Goal: Task Accomplishment & Management: Use online tool/utility

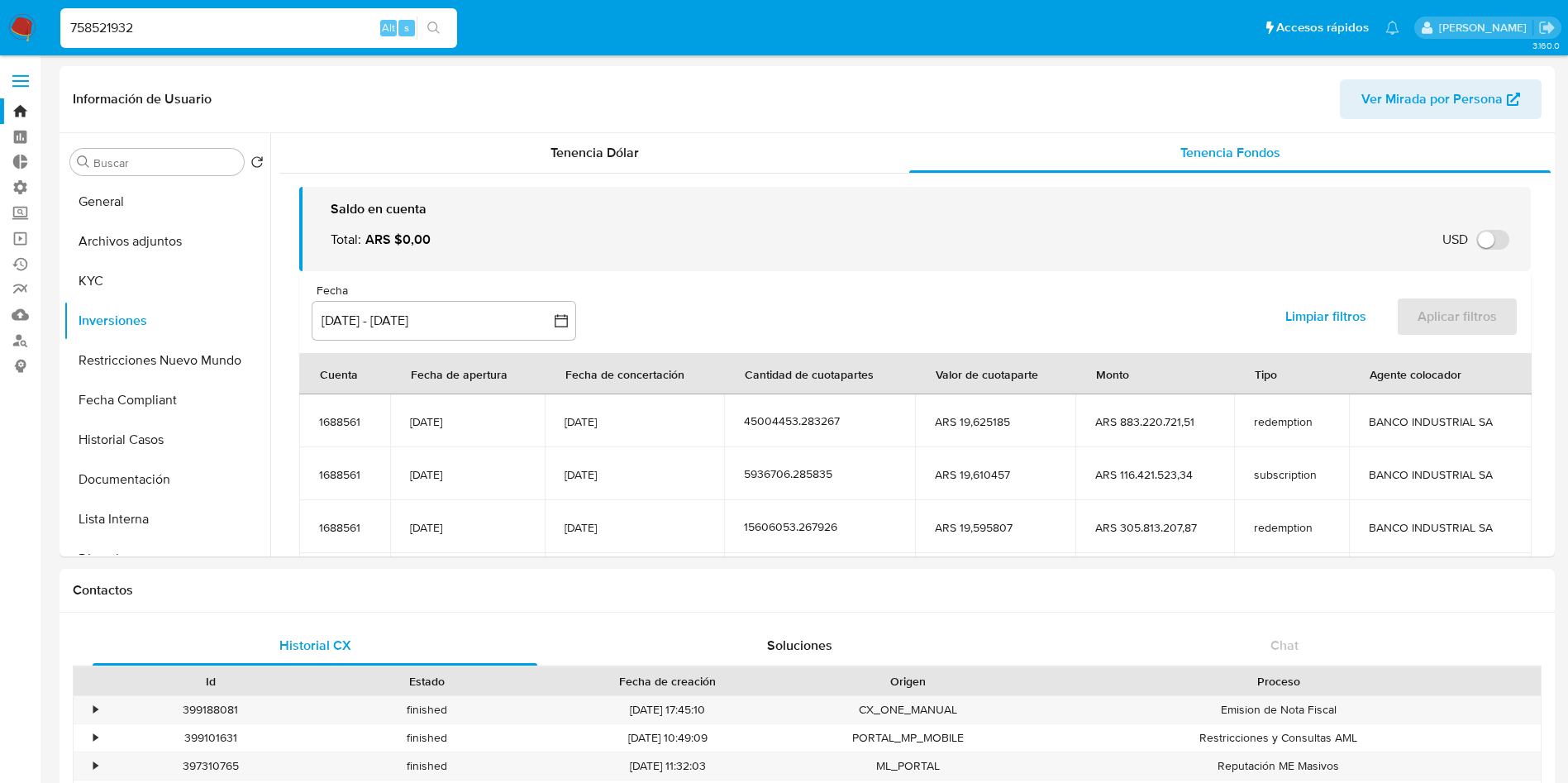
select select "10"
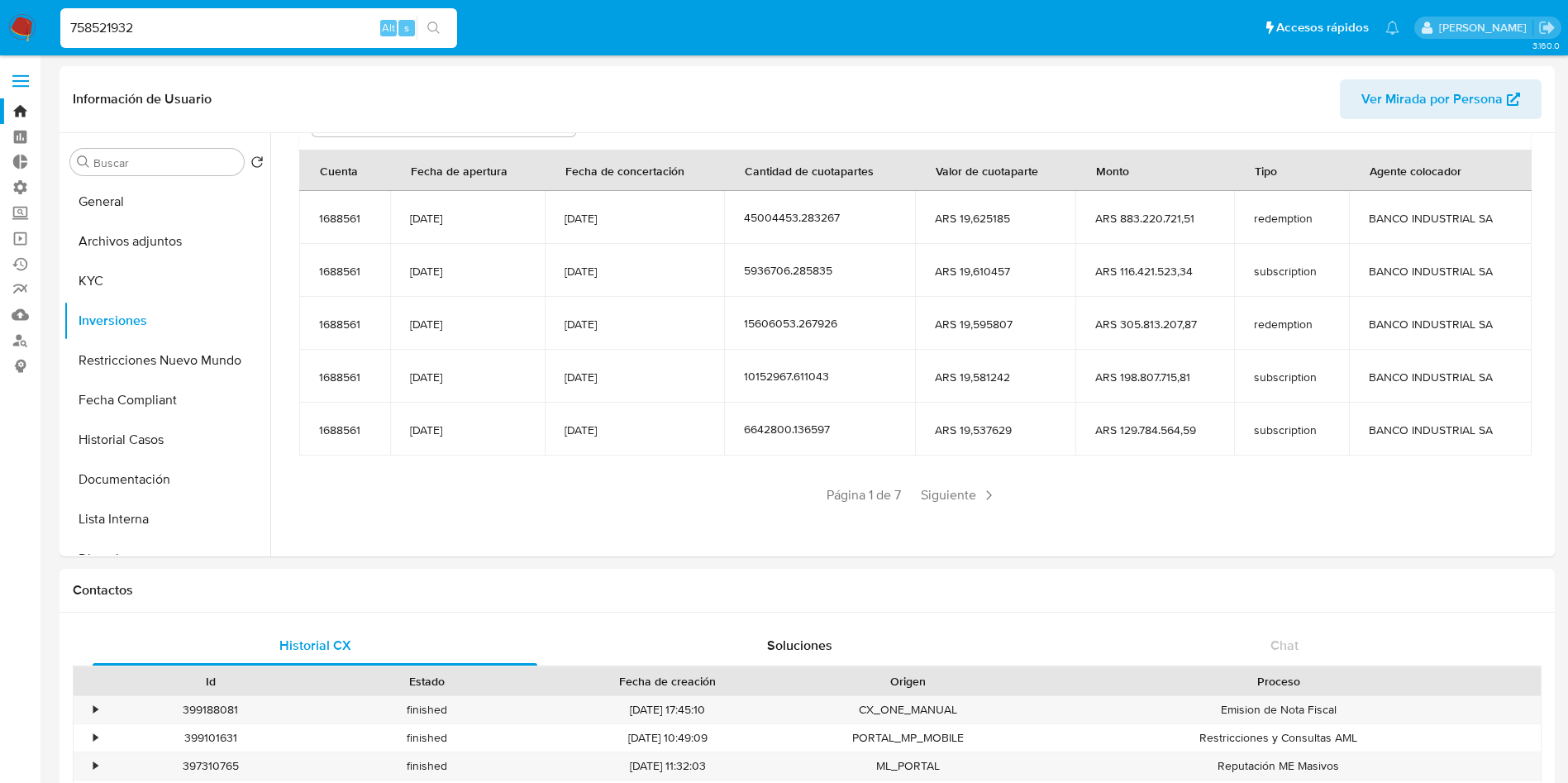
click at [291, 21] on input "758521932" at bounding box center [258, 28] width 396 height 21
paste input "1003621161"
type input "1003621161"
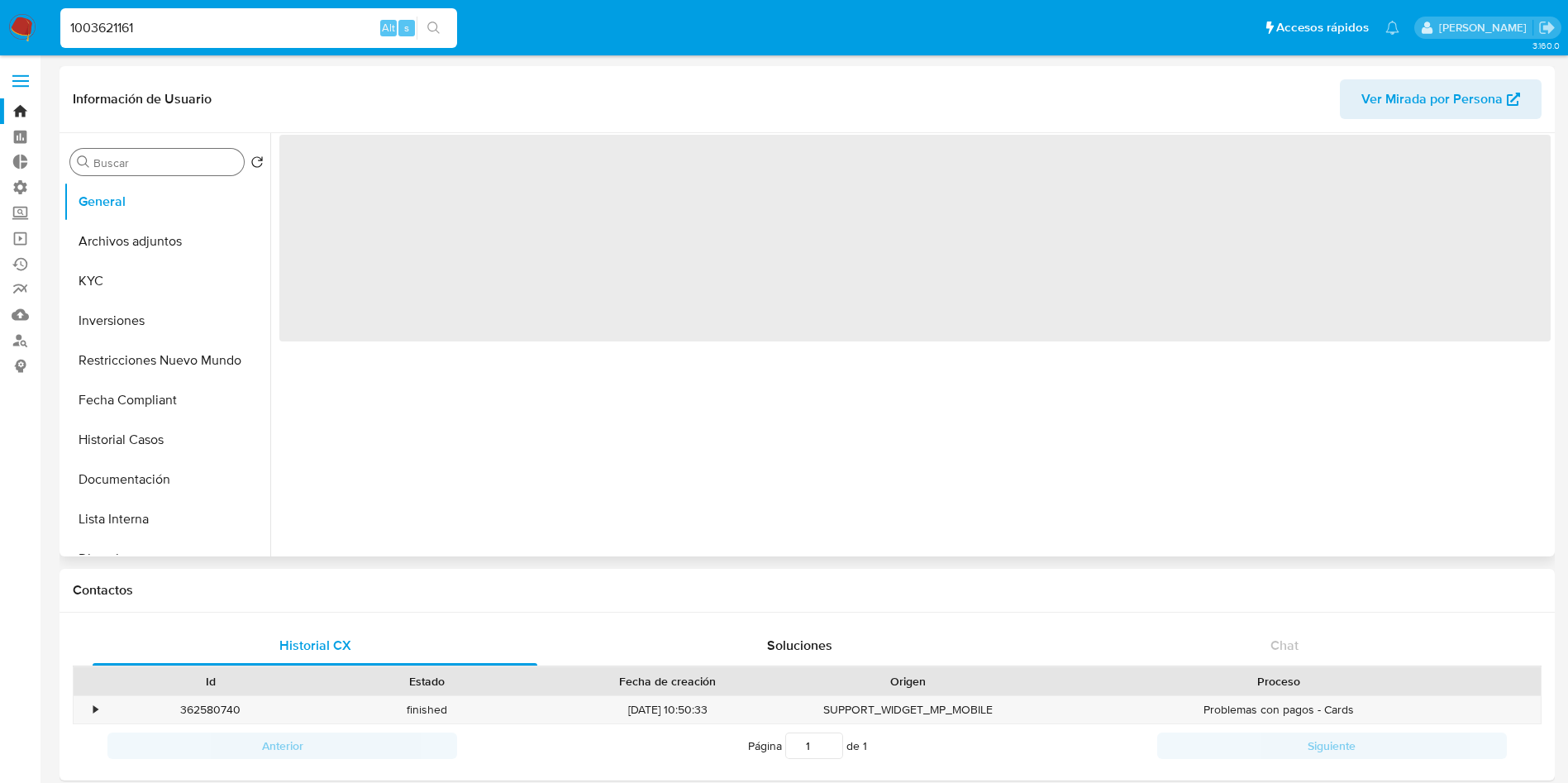
select select "10"
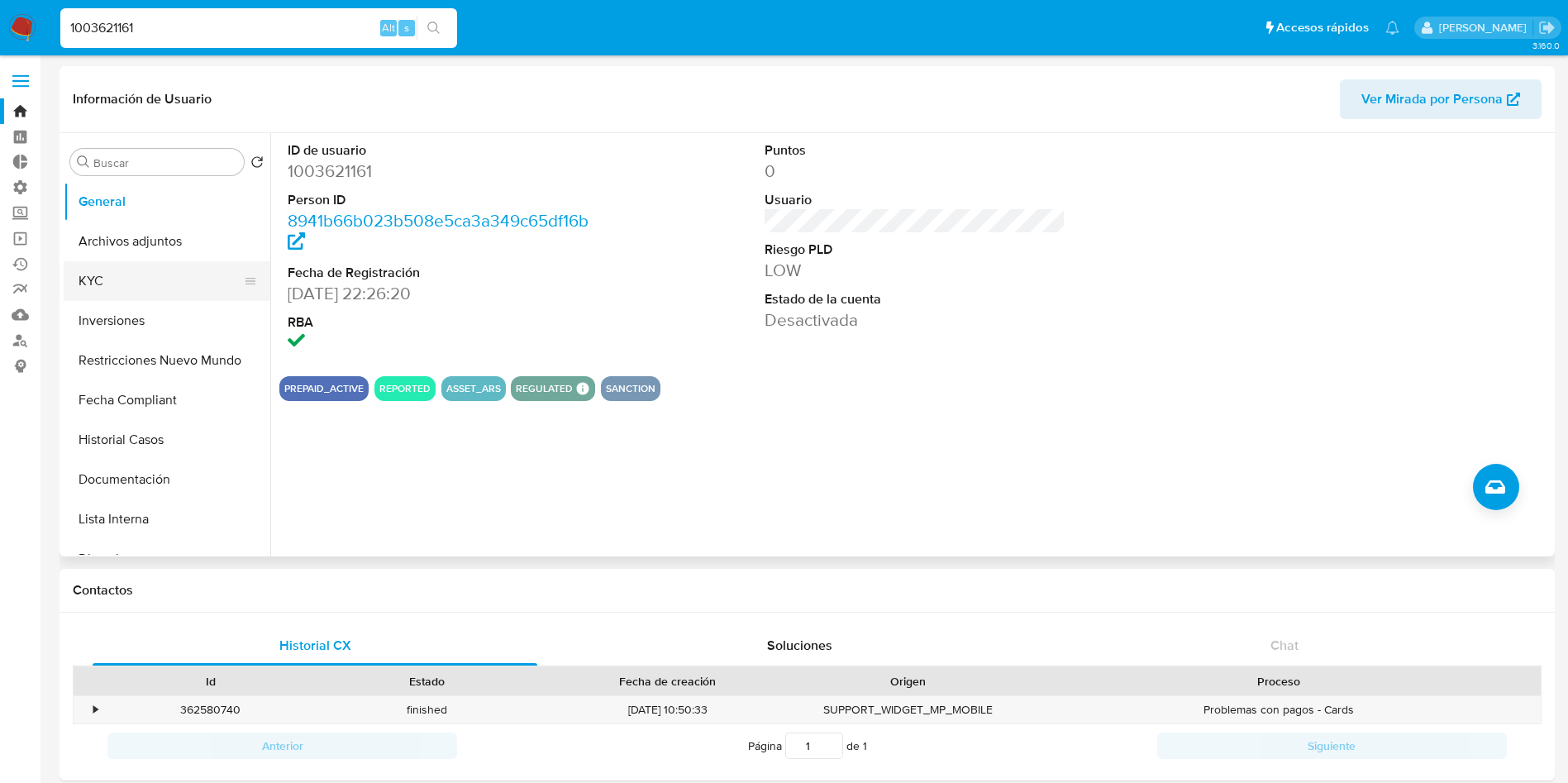
click at [146, 284] on button "KYC" at bounding box center [160, 281] width 193 height 40
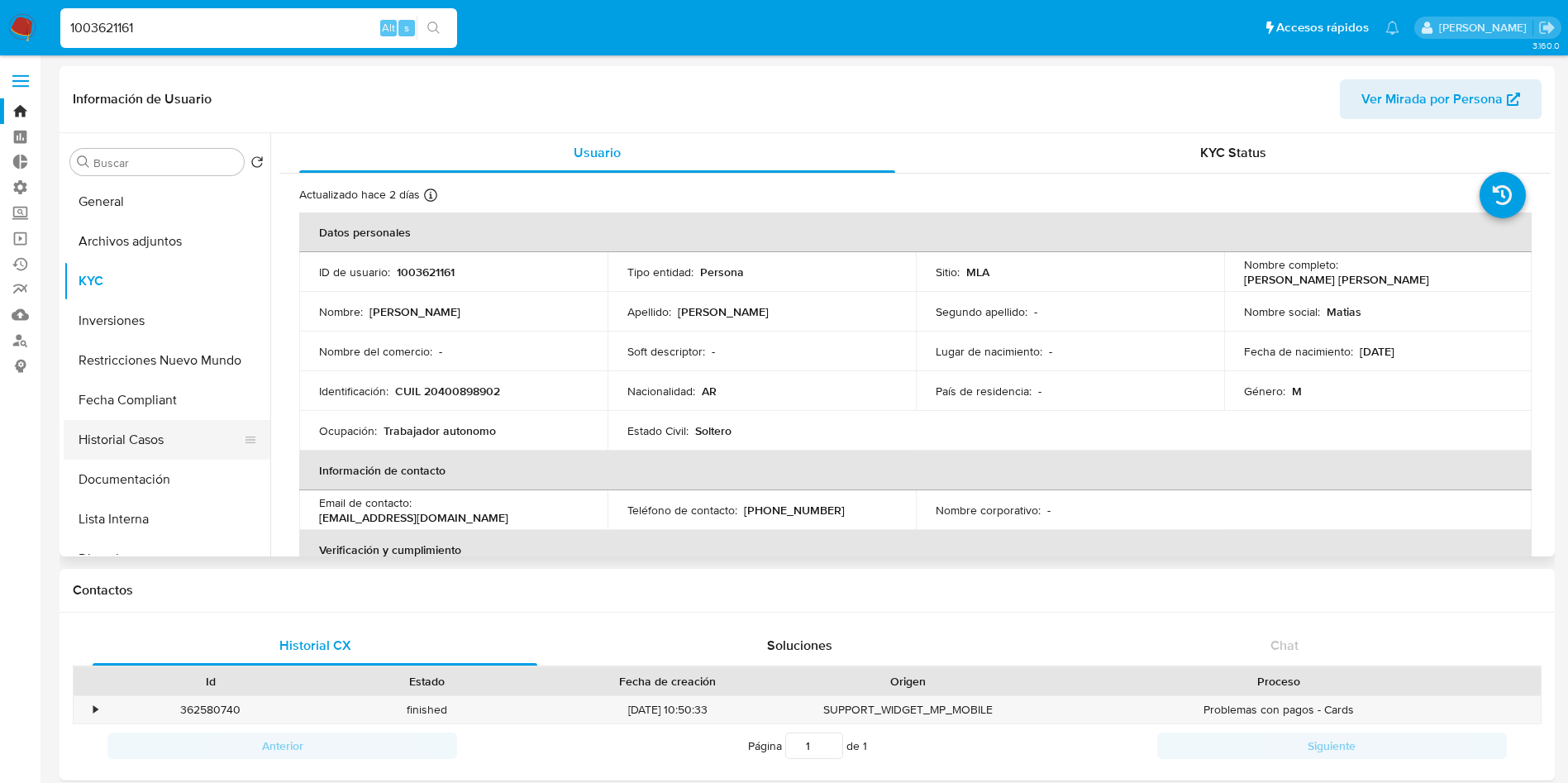
click at [159, 436] on button "Historial Casos" at bounding box center [160, 440] width 193 height 40
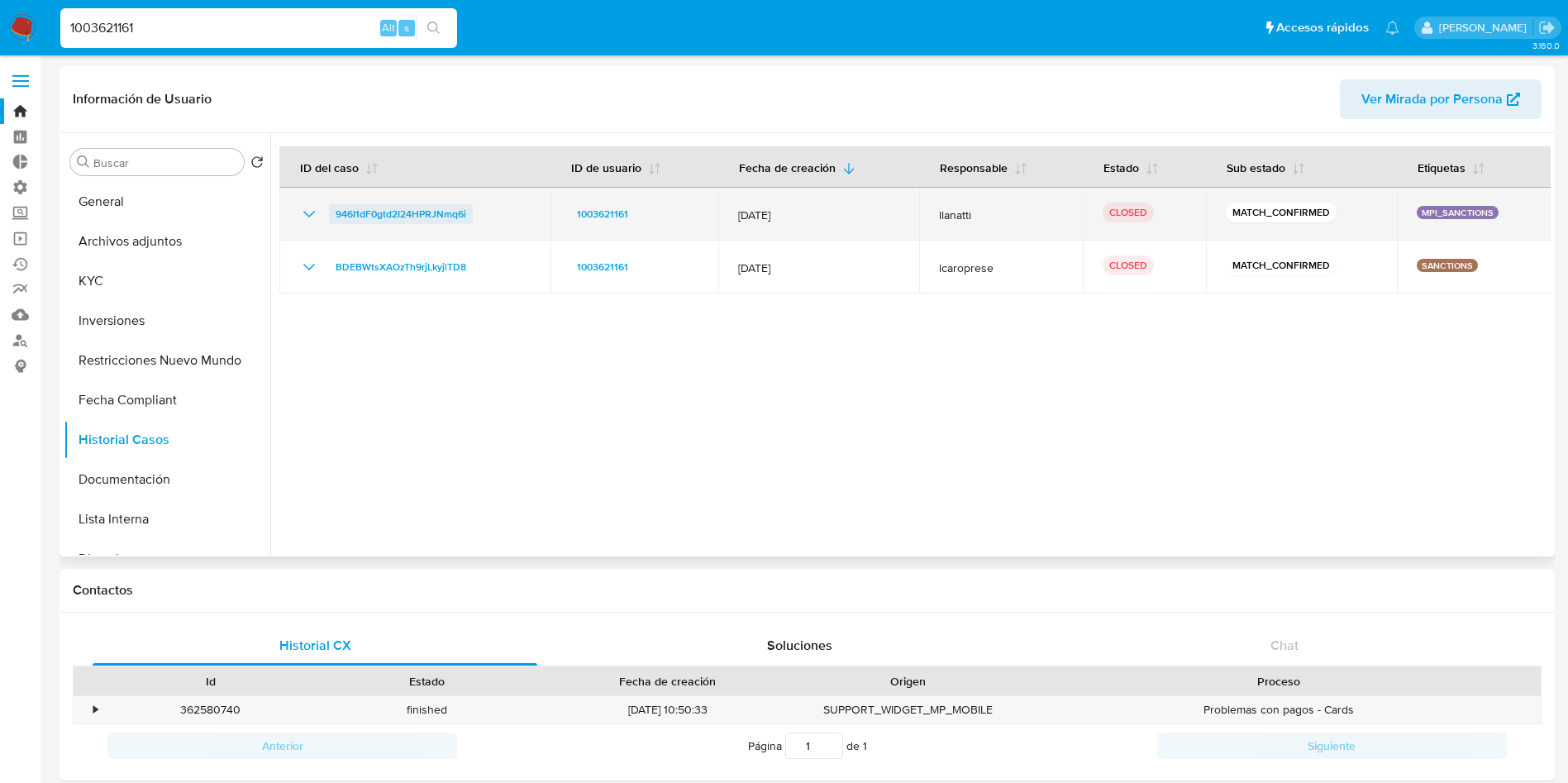
drag, startPoint x: 507, startPoint y: 217, endPoint x: 335, endPoint y: 217, distance: 172.0
click at [335, 217] on div "946I1dF0gtd2I24HPRJNmq6i" at bounding box center [415, 214] width 231 height 20
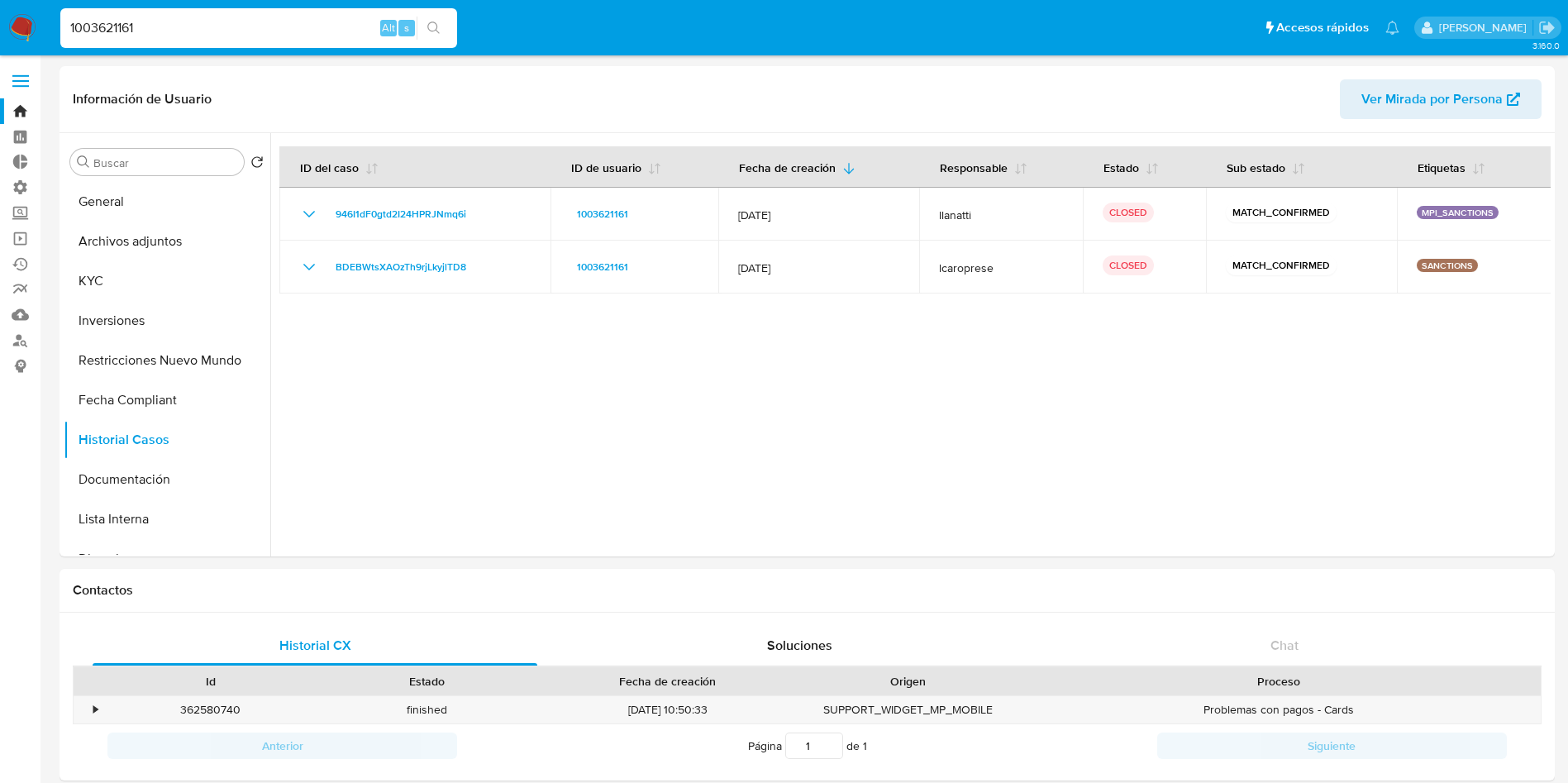
click at [33, 37] on img at bounding box center [22, 28] width 28 height 28
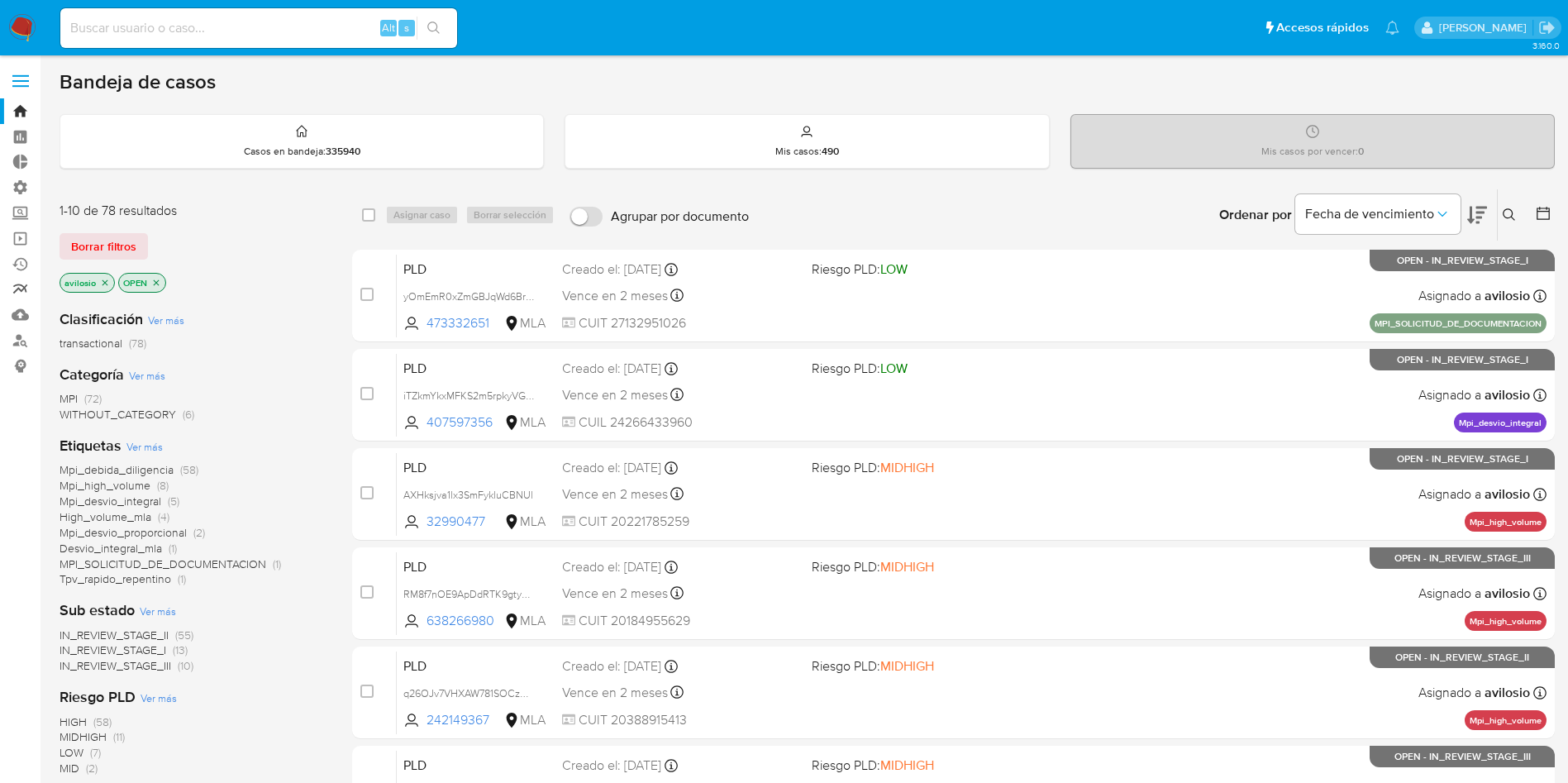
click at [20, 289] on link "Reportes" at bounding box center [98, 289] width 197 height 25
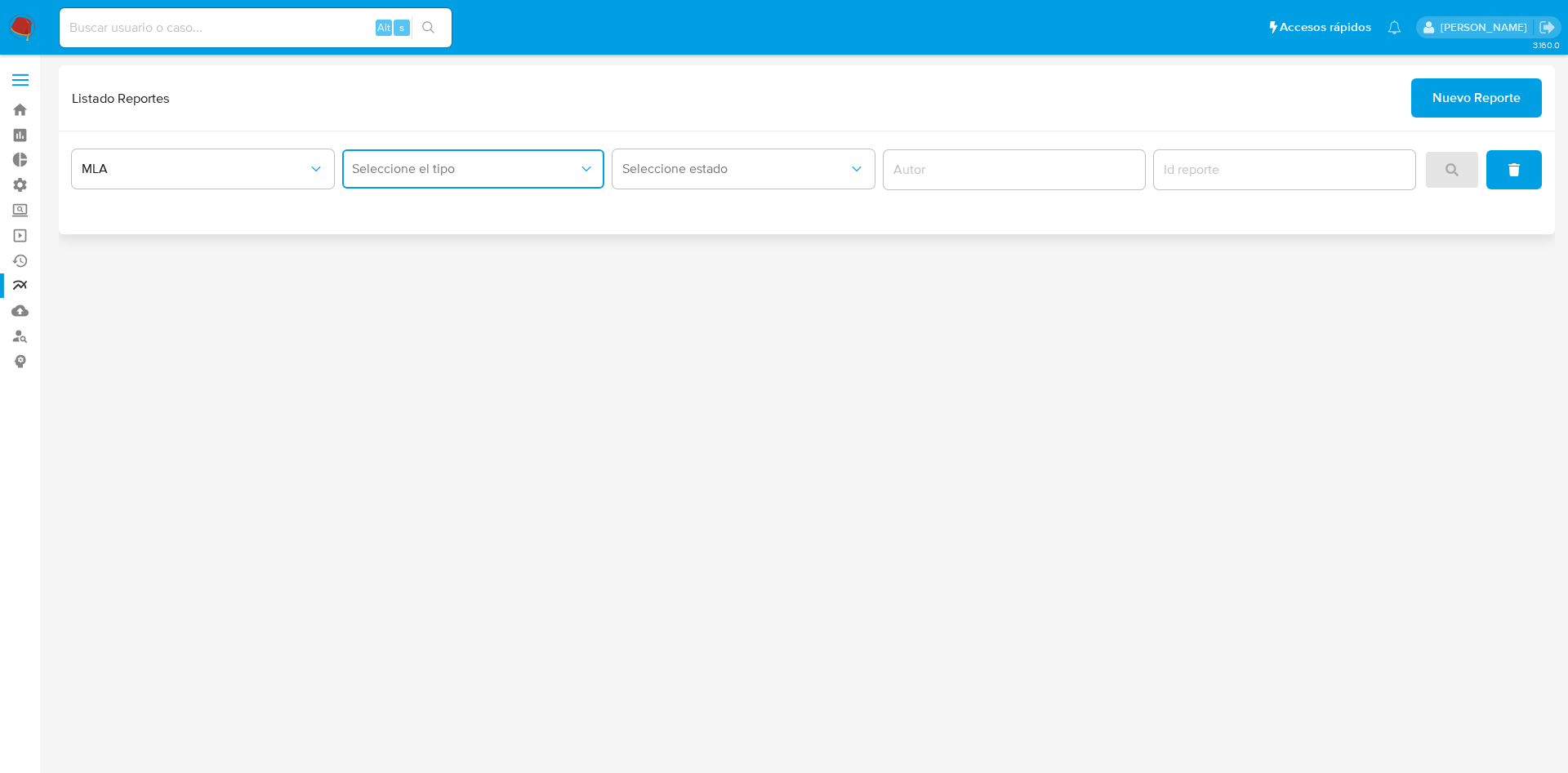
click at [508, 155] on button "Seleccione el tipo" at bounding box center [473, 169] width 263 height 40
click at [455, 217] on div "Inventario ROS" at bounding box center [468, 213] width 233 height 40
click at [1455, 170] on icon "search" at bounding box center [1452, 170] width 13 height 13
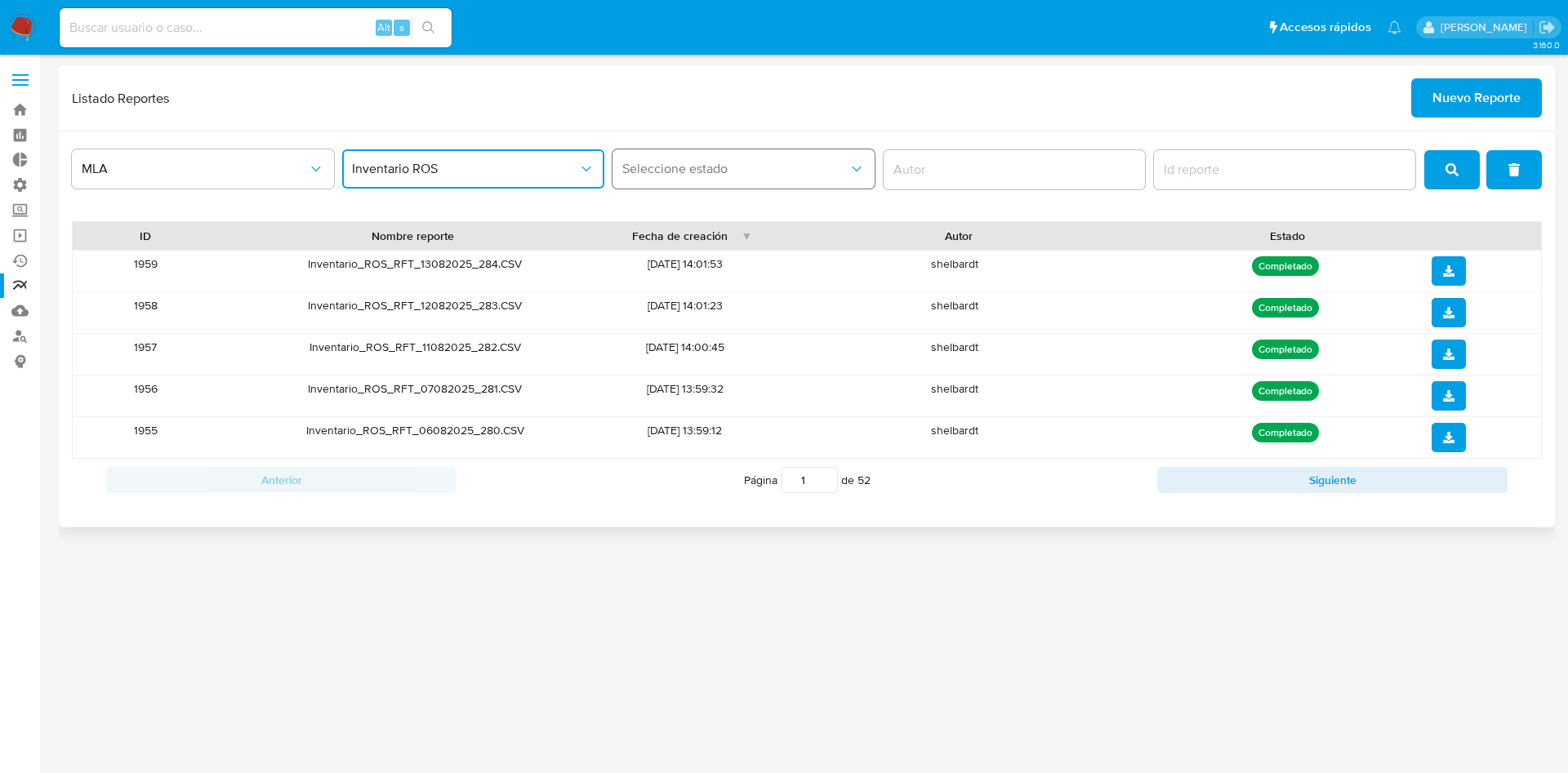
click at [772, 162] on span "Seleccione estado" at bounding box center [735, 170] width 227 height 17
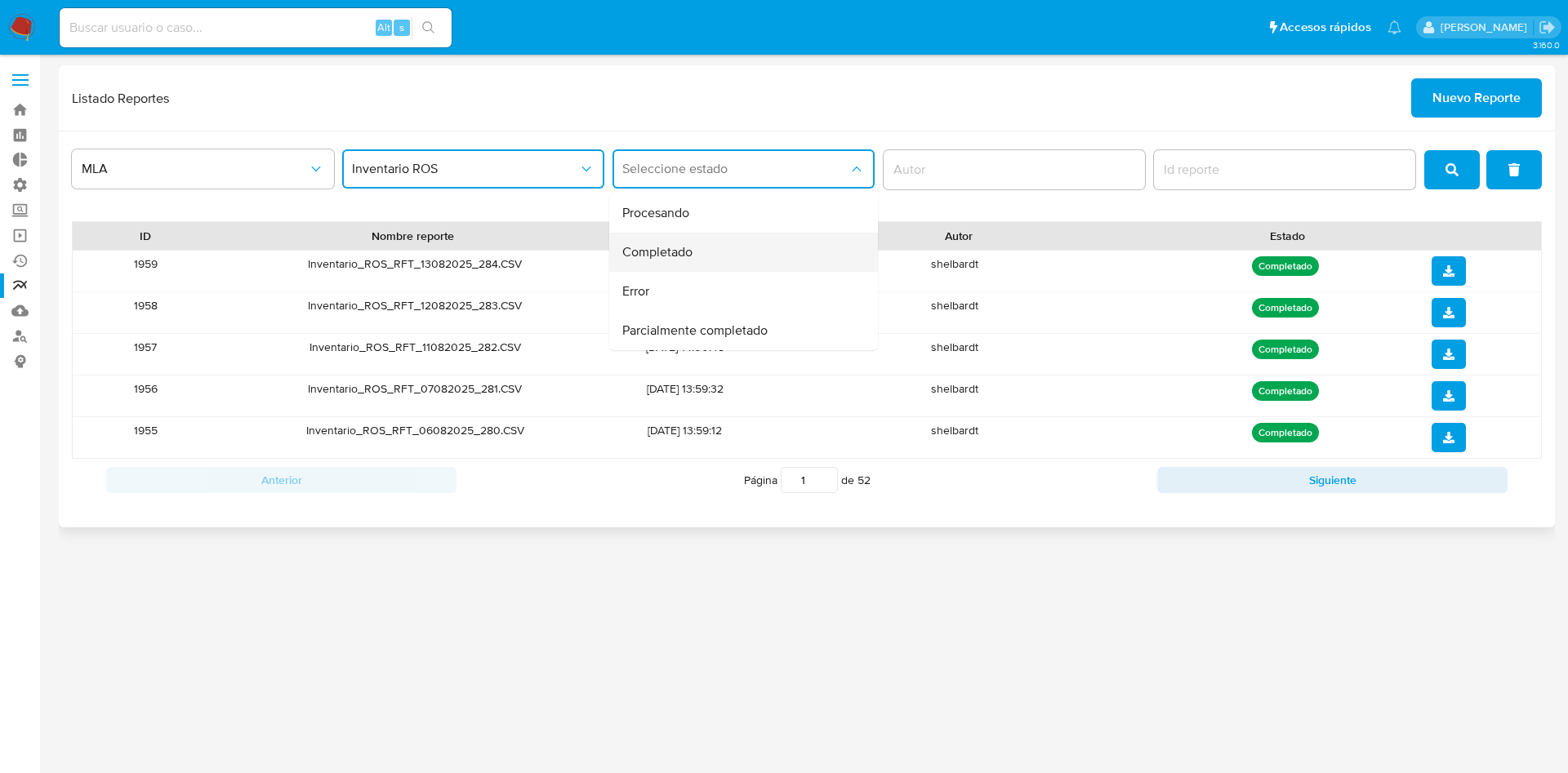
click at [704, 249] on div "Completado" at bounding box center [738, 252] width 233 height 40
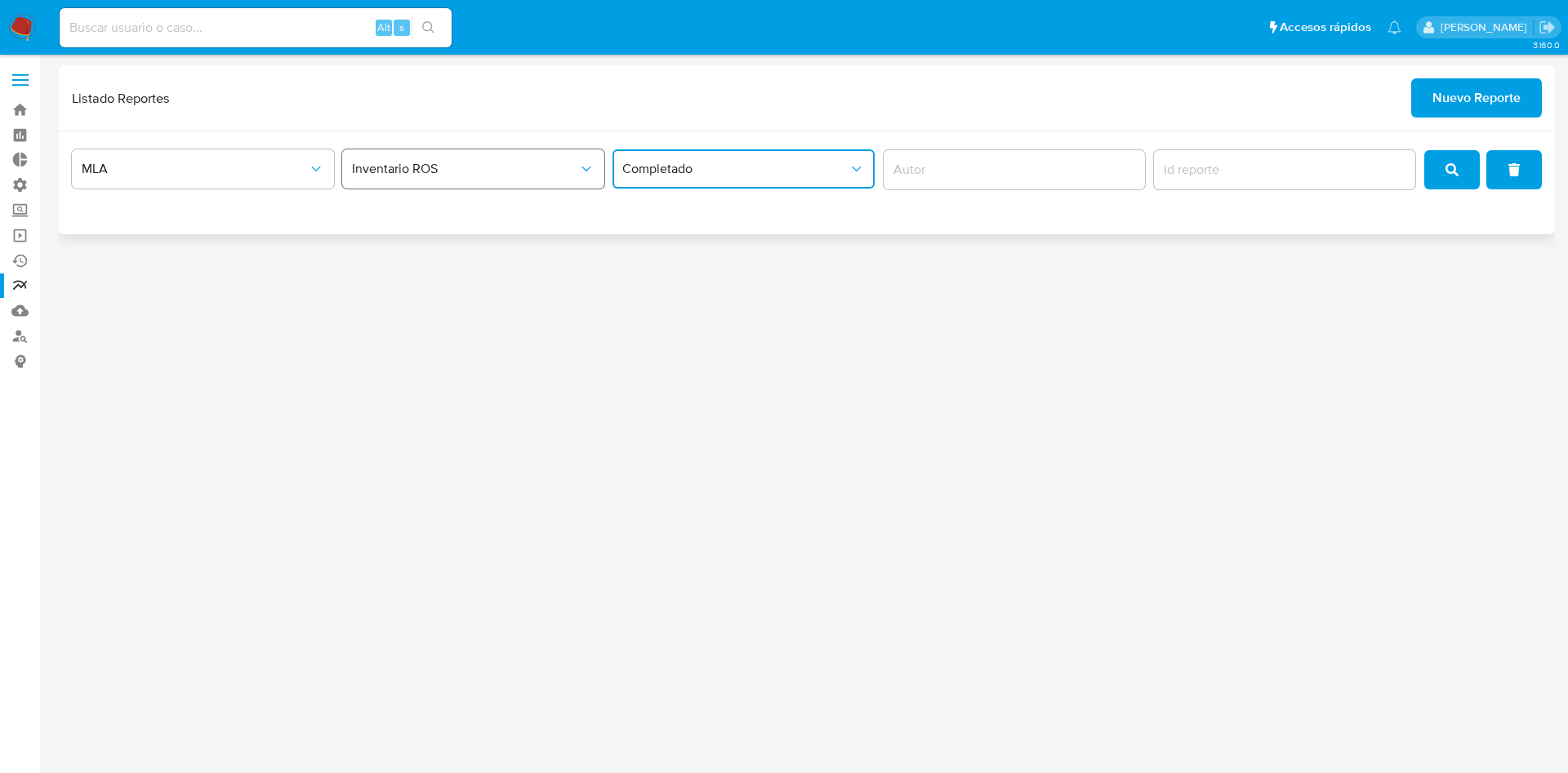
click at [513, 182] on button "Inventario ROS" at bounding box center [473, 169] width 263 height 40
click at [496, 266] on div "LEGAJO UNICO" at bounding box center [468, 252] width 233 height 40
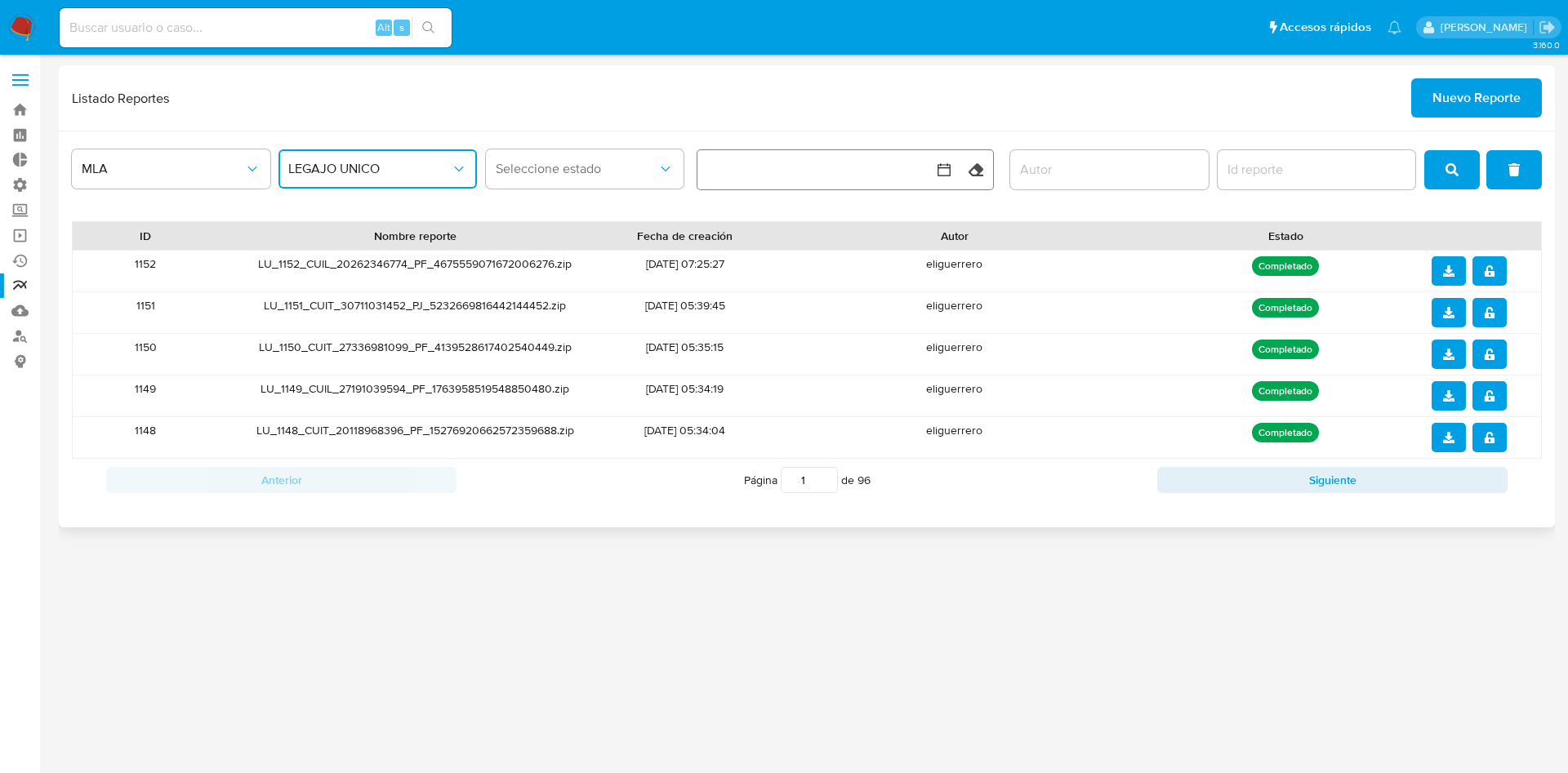
click at [837, 176] on button "button" at bounding box center [828, 170] width 262 height 40
click at [771, 353] on button "16" at bounding box center [763, 355] width 26 height 26
click at [1433, 183] on button "search" at bounding box center [1452, 170] width 55 height 40
click at [846, 161] on button "button" at bounding box center [828, 170] width 262 height 40
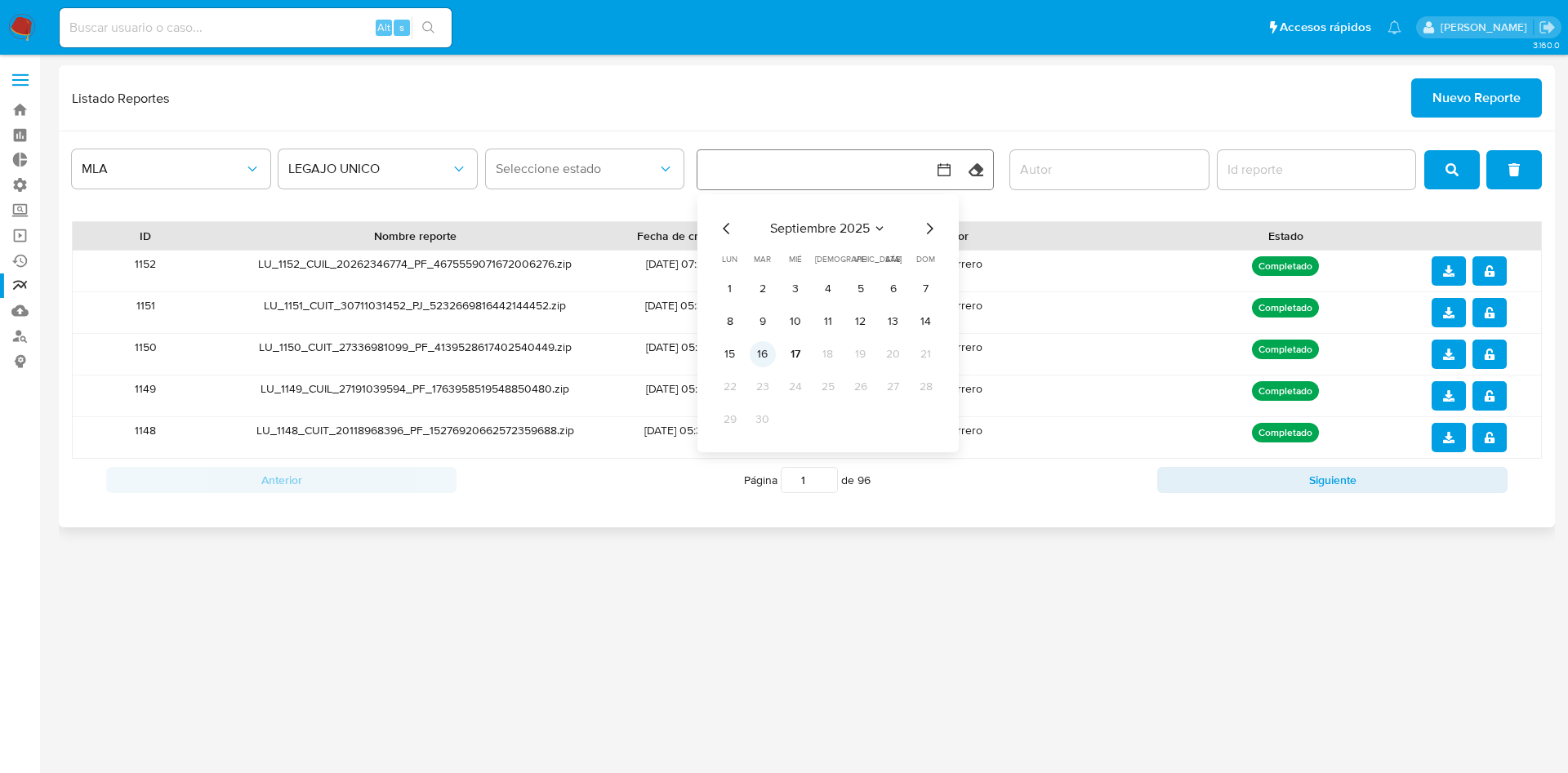
click at [758, 355] on button "16" at bounding box center [763, 355] width 26 height 26
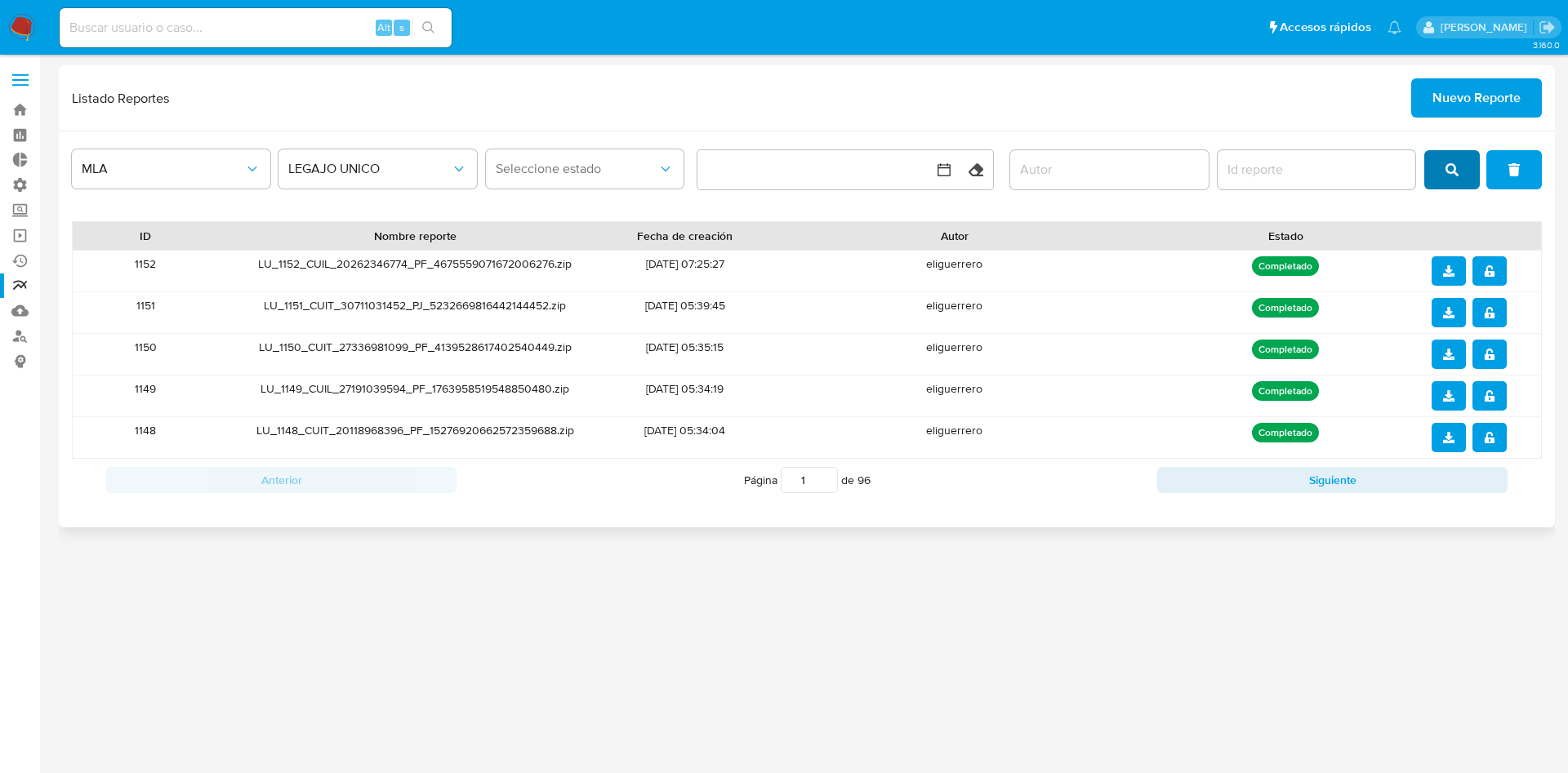
click at [1448, 187] on span "search" at bounding box center [1452, 170] width 13 height 36
click at [1332, 482] on button "Siguiente" at bounding box center [1332, 480] width 350 height 26
type input "2"
click at [383, 177] on button "LEGAJO UNICO" at bounding box center [377, 169] width 198 height 40
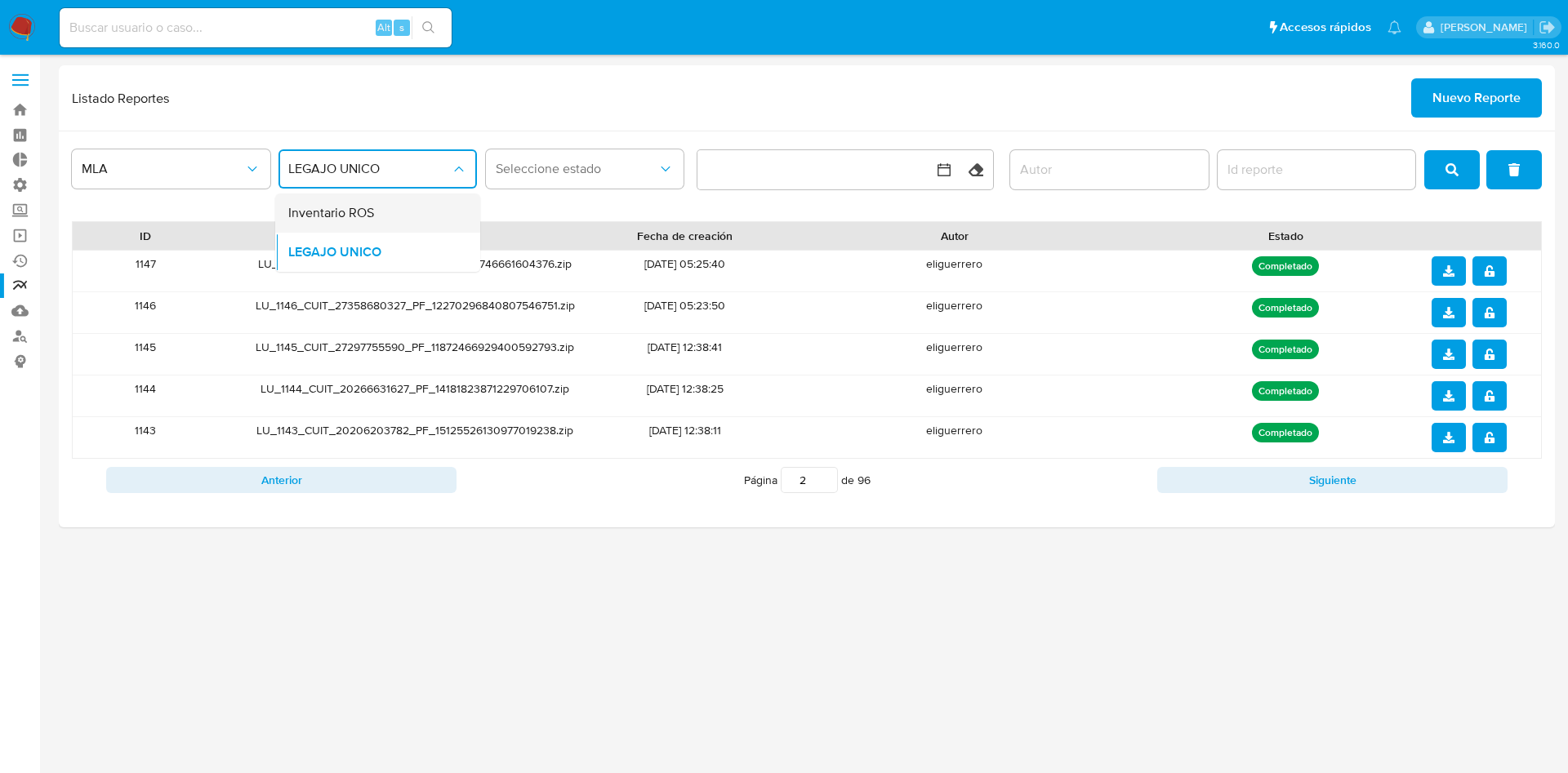
click at [380, 219] on div "Inventario ROS" at bounding box center [372, 213] width 169 height 40
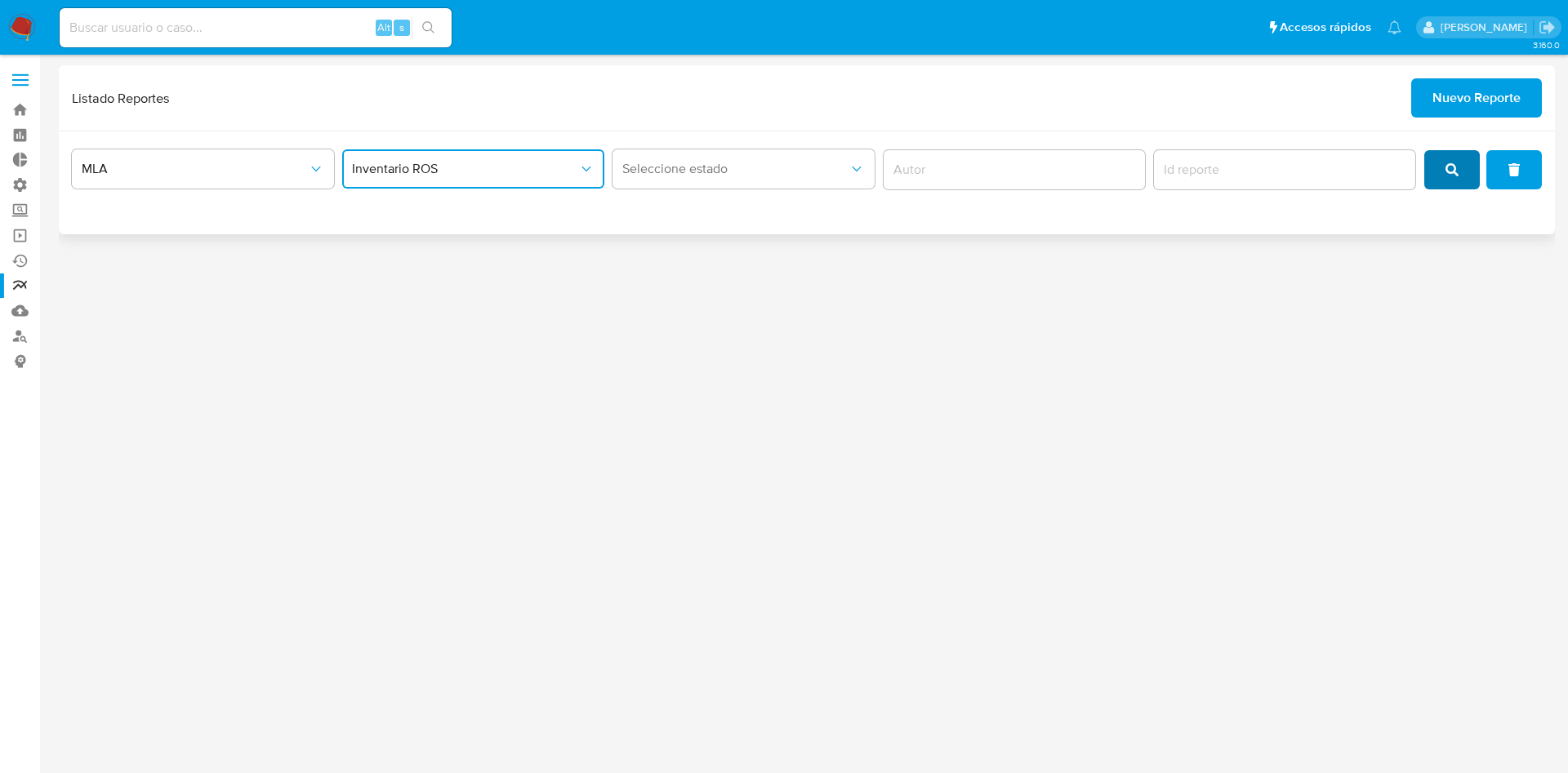
click at [1448, 180] on span "search" at bounding box center [1452, 170] width 13 height 36
